Goal: Navigation & Orientation: Locate item on page

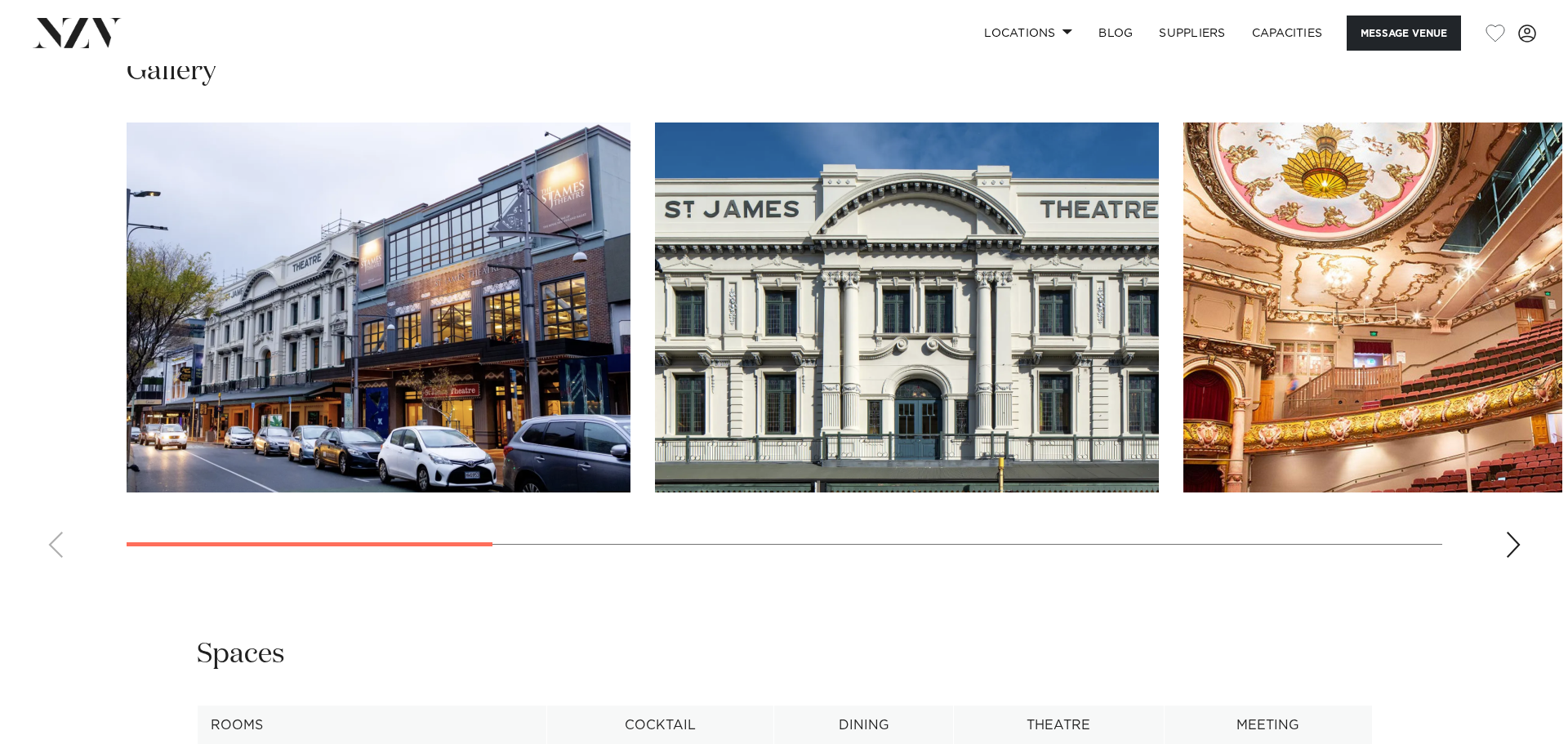
scroll to position [1716, 0]
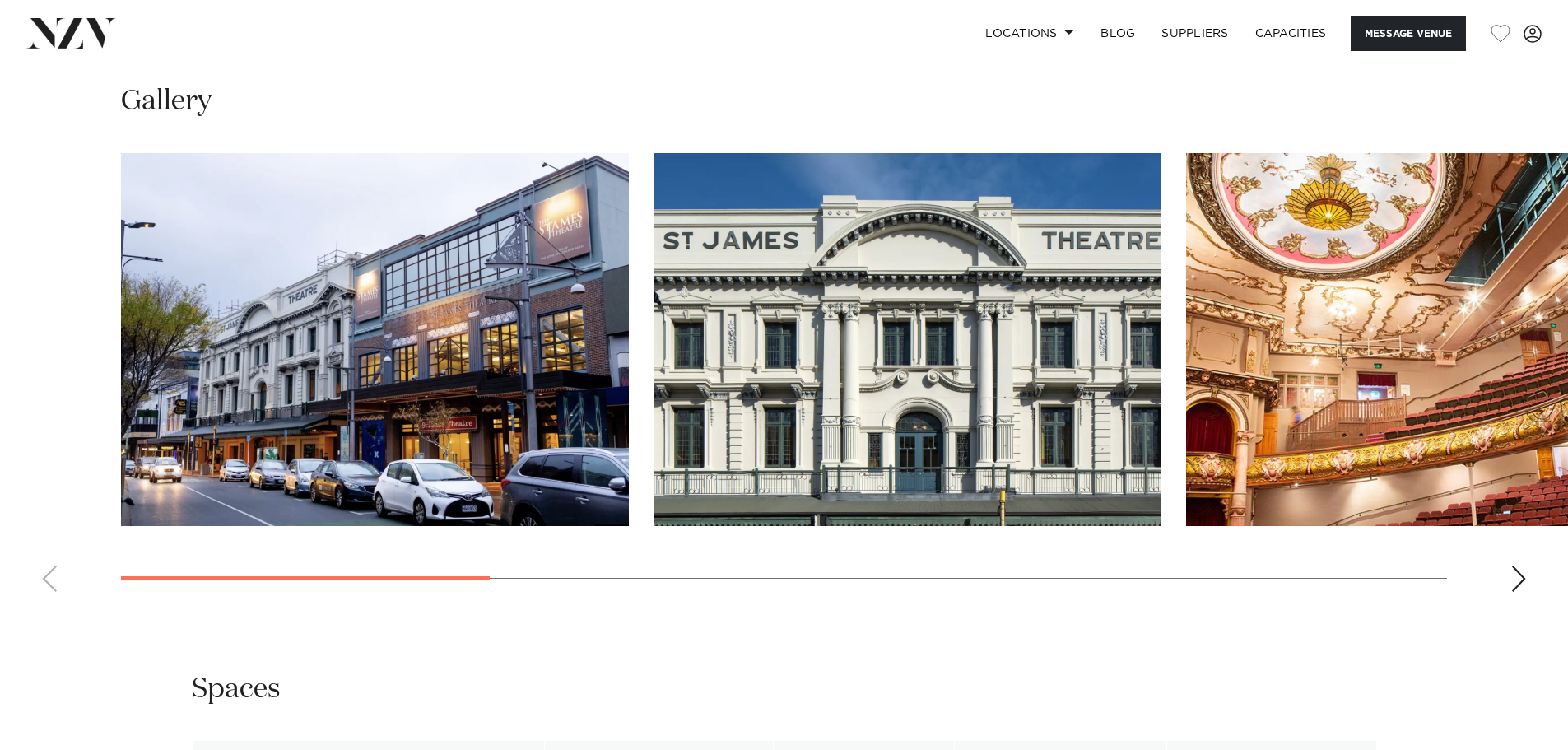
click at [1521, 566] on div "Next slide" at bounding box center [1519, 578] width 16 height 26
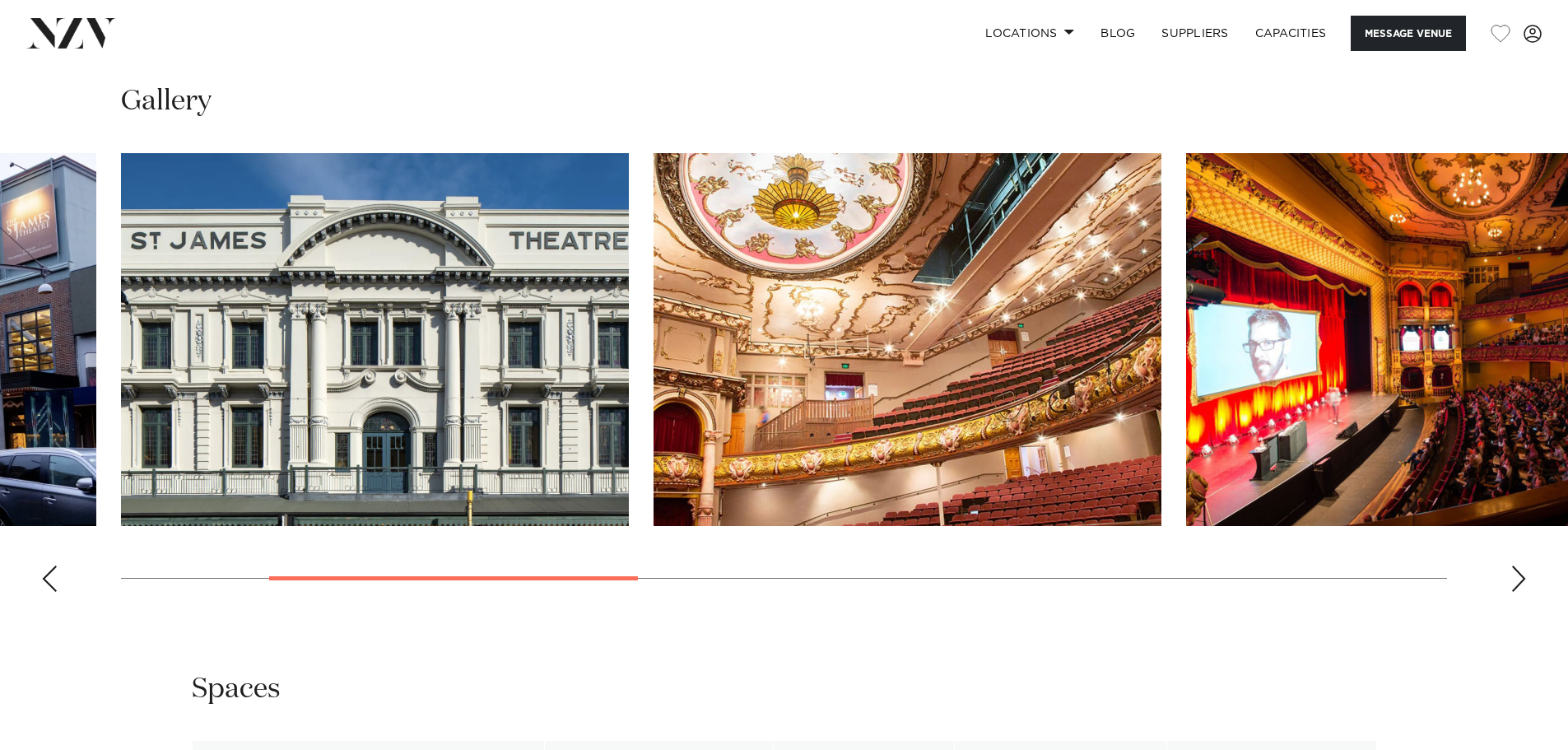
click at [1521, 566] on div "Next slide" at bounding box center [1519, 578] width 16 height 26
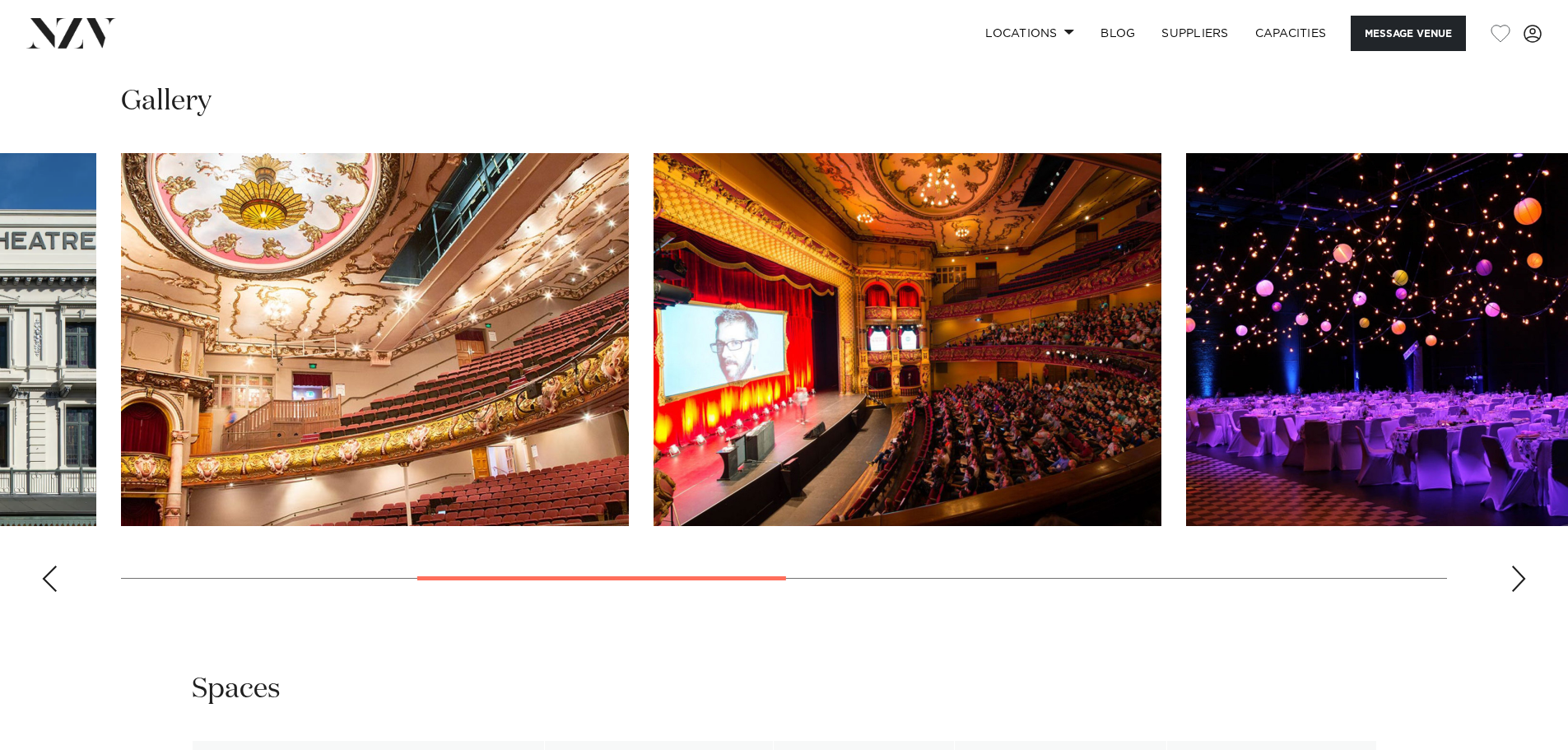
click at [50, 566] on div "Previous slide" at bounding box center [49, 578] width 16 height 26
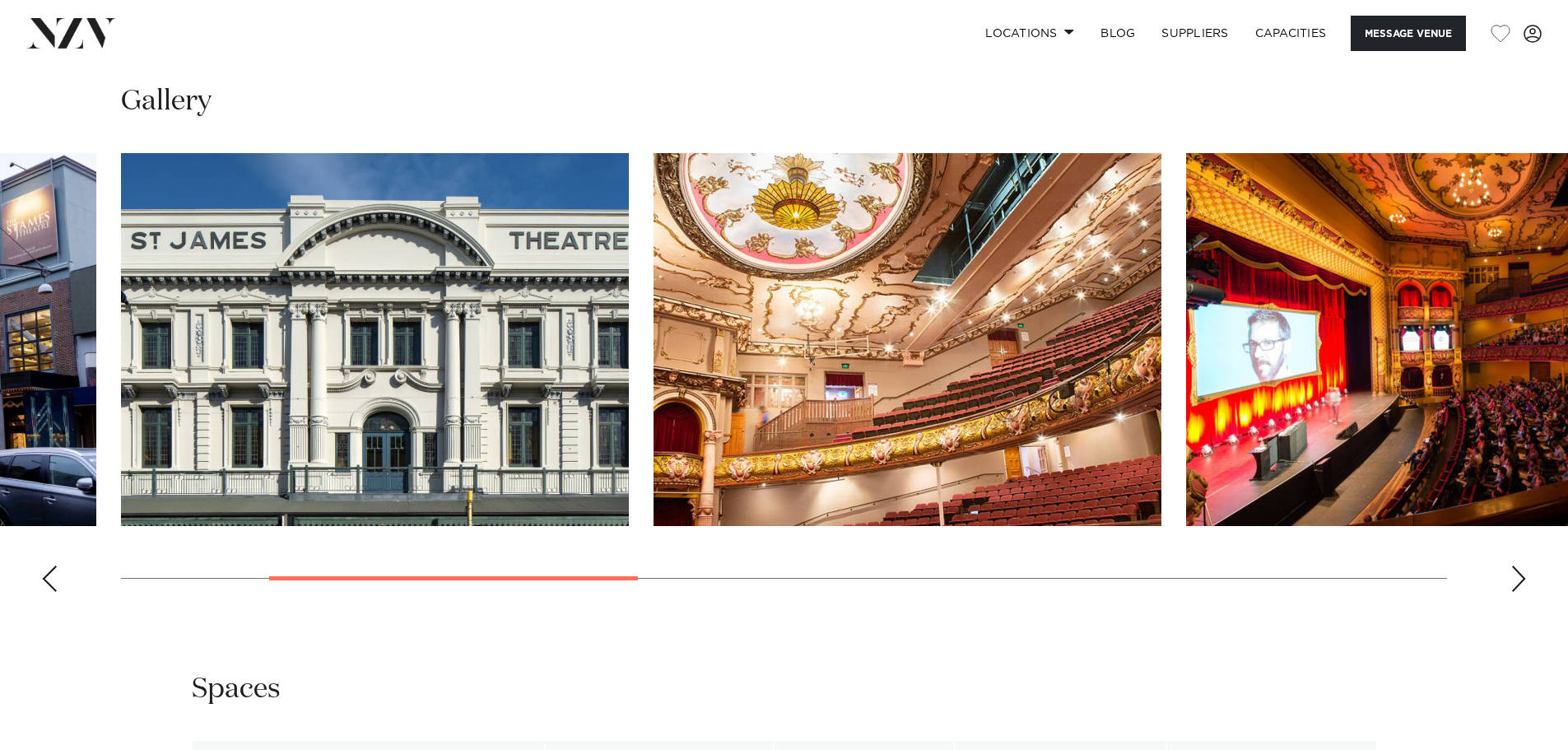
click at [1523, 566] on div "Next slide" at bounding box center [1519, 578] width 16 height 26
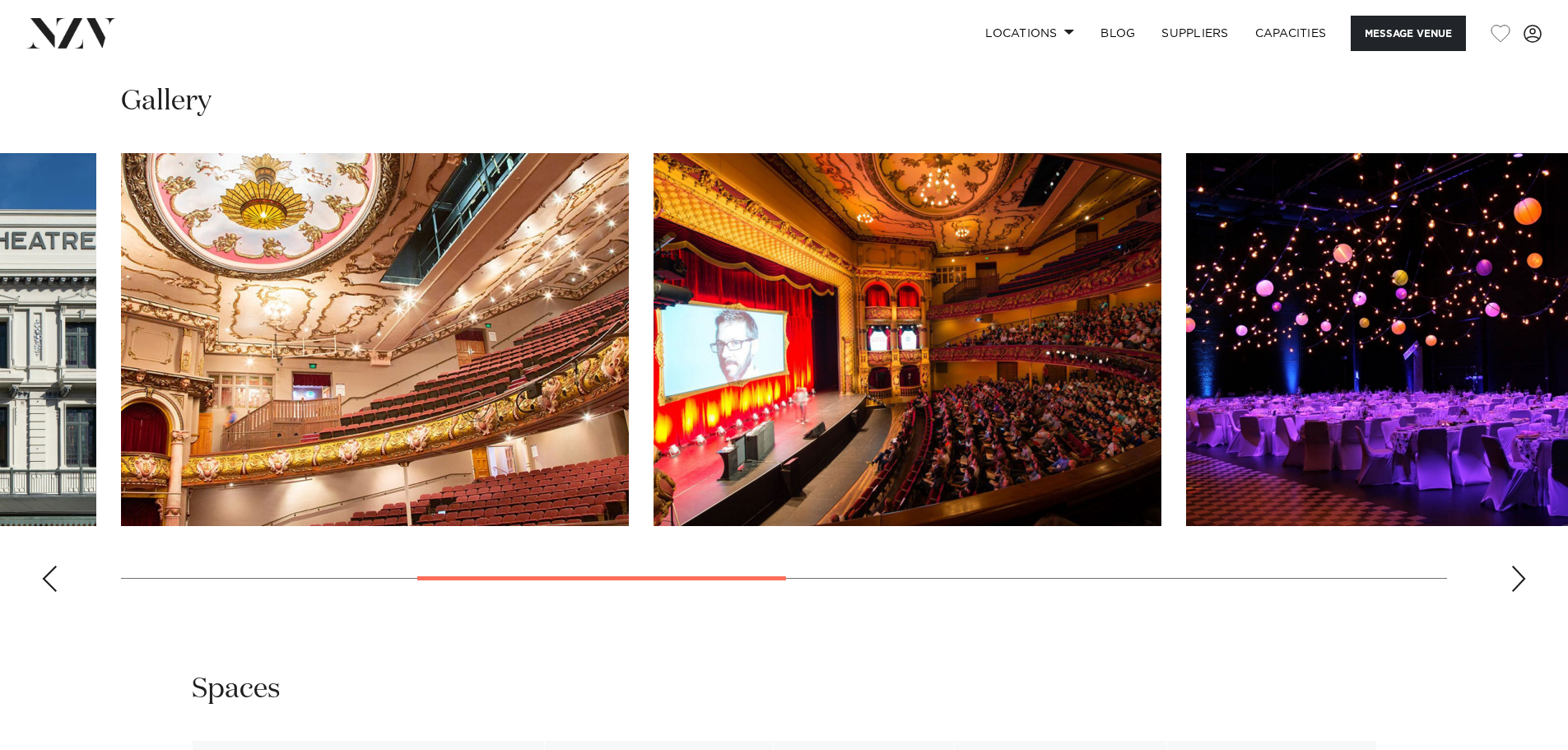
click at [1523, 566] on div "Next slide" at bounding box center [1519, 578] width 16 height 26
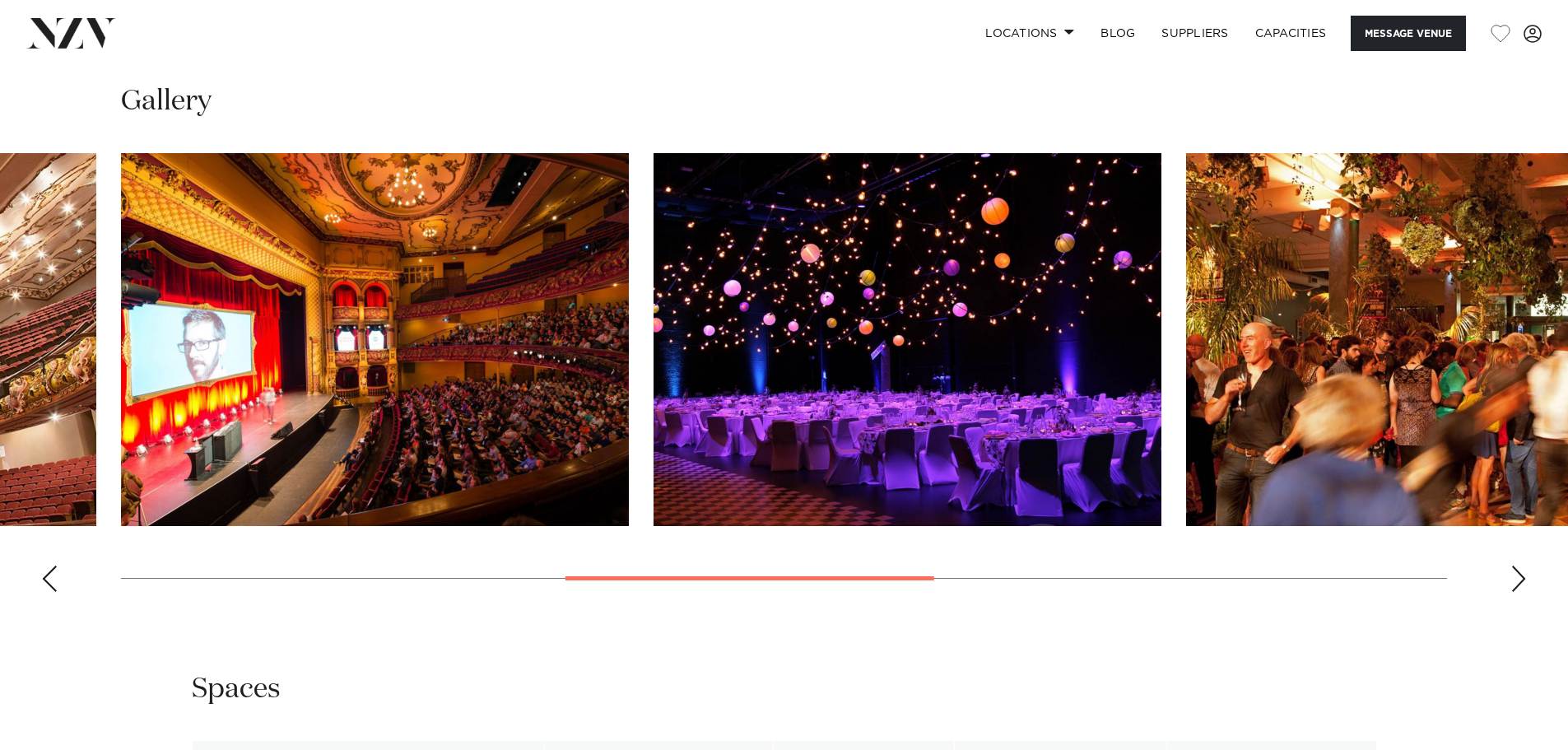
click at [1523, 566] on div "Next slide" at bounding box center [1519, 578] width 16 height 26
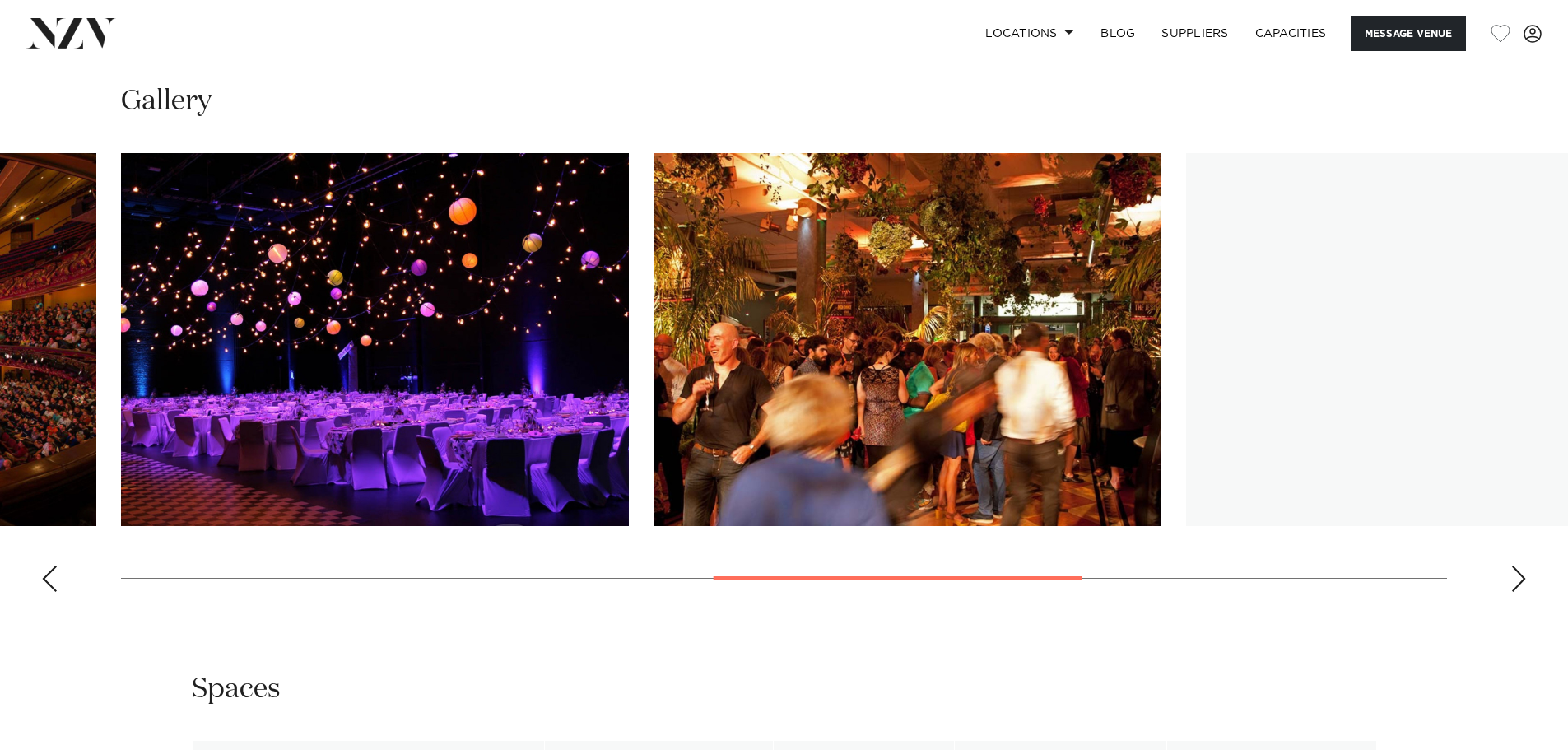
click at [1523, 566] on div "Next slide" at bounding box center [1519, 578] width 16 height 26
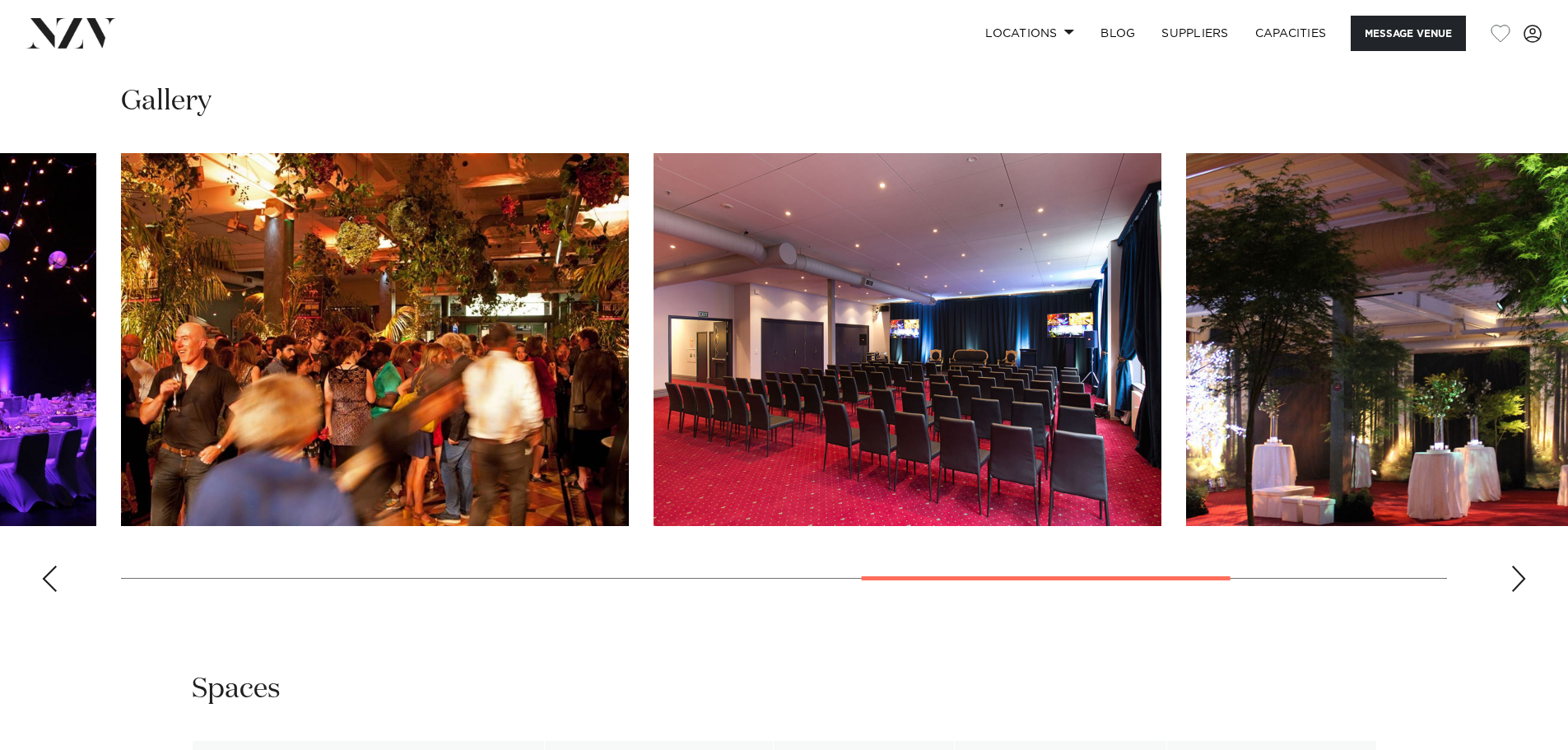
click at [1523, 566] on div "Next slide" at bounding box center [1519, 578] width 16 height 26
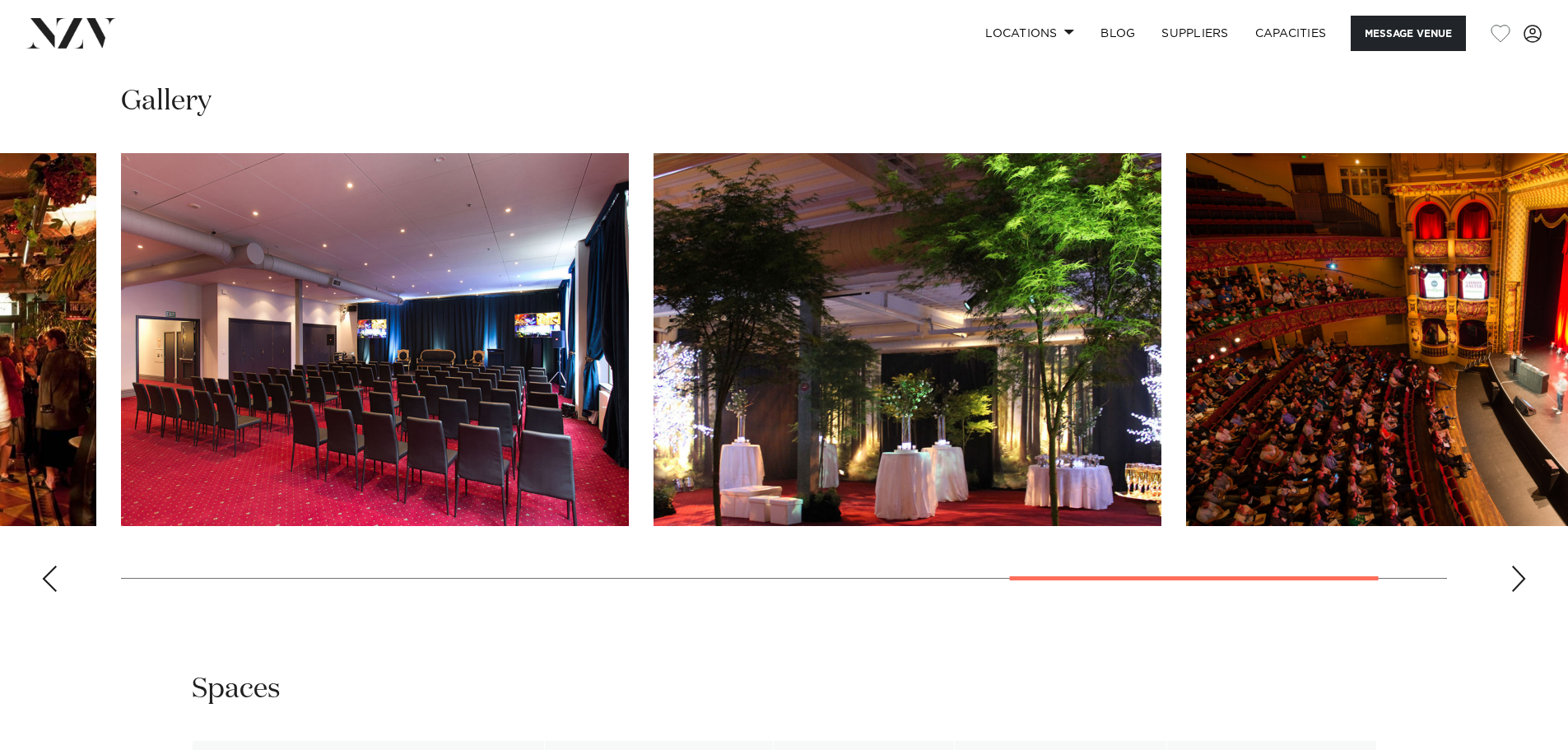
click at [1523, 566] on div "Next slide" at bounding box center [1519, 578] width 16 height 26
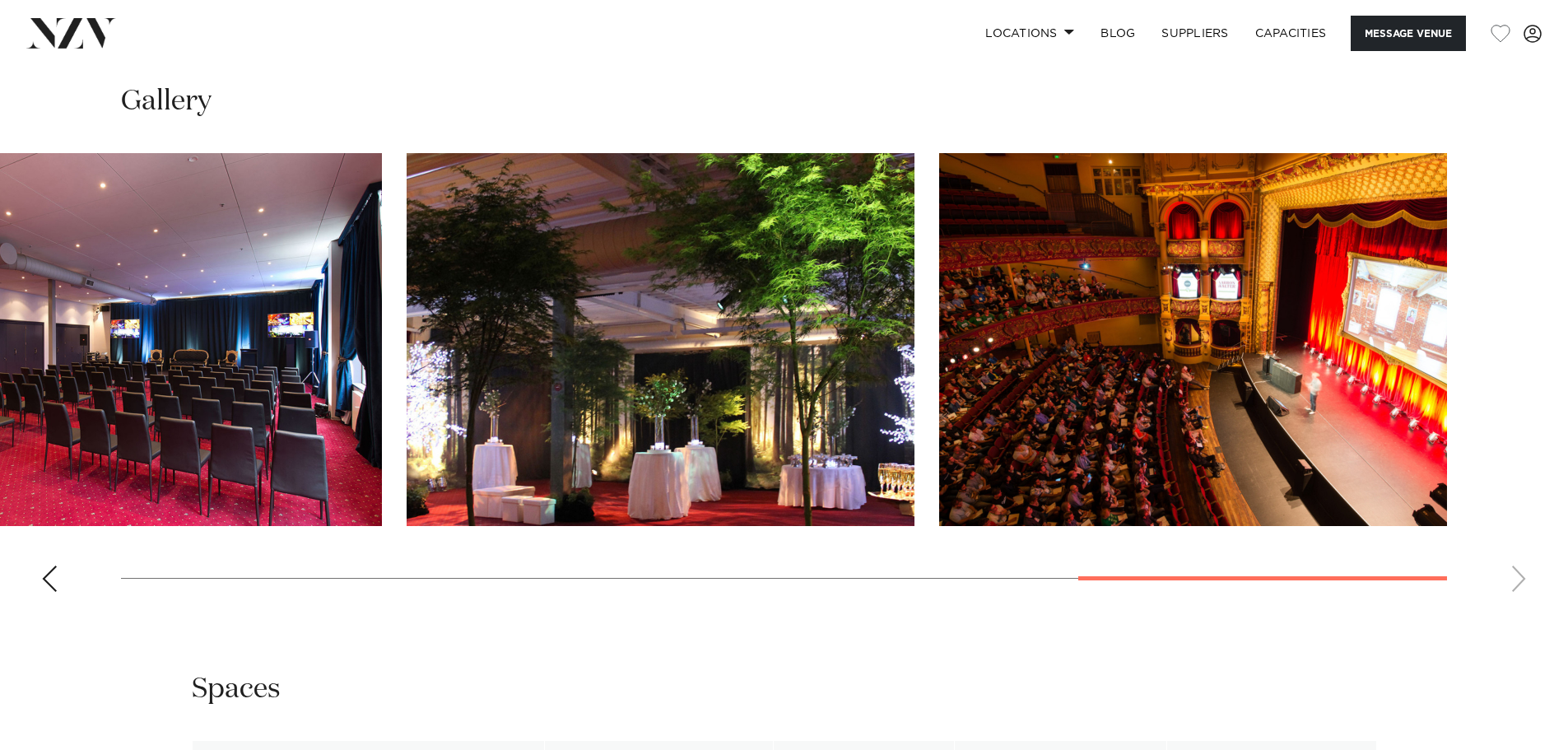
click at [1523, 541] on swiper-container at bounding box center [784, 379] width 1568 height 452
click at [1059, 398] on img "9 / 9" at bounding box center [1193, 339] width 508 height 373
